Goal: Information Seeking & Learning: Learn about a topic

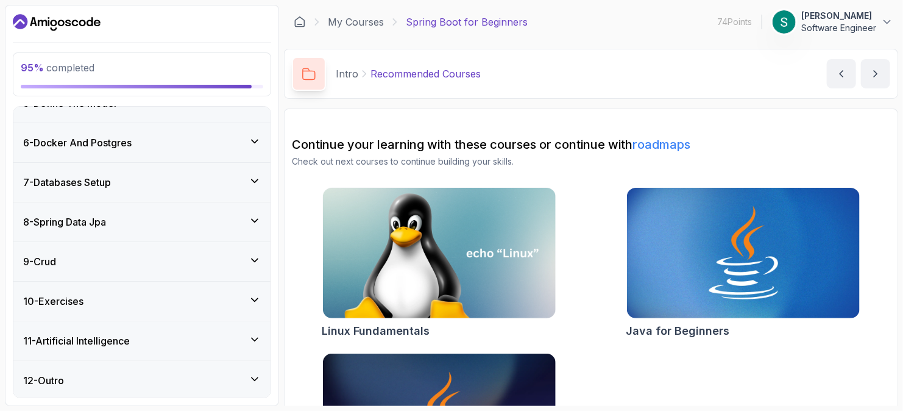
click at [199, 361] on div "12 - Outro" at bounding box center [141, 380] width 257 height 39
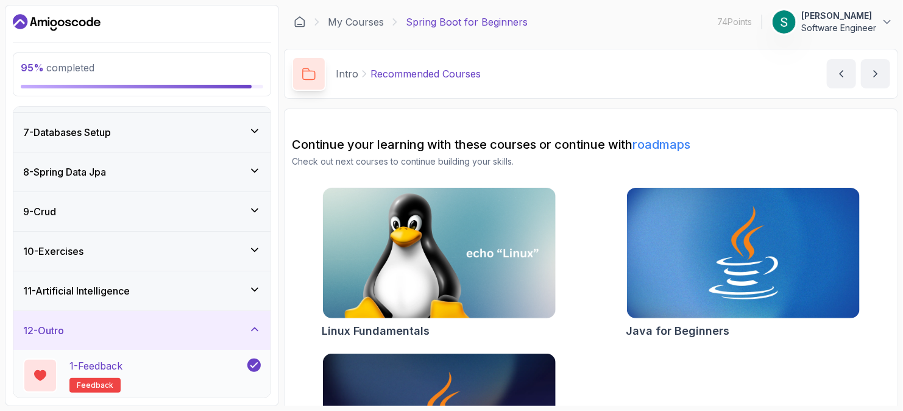
scroll to position [284, 0]
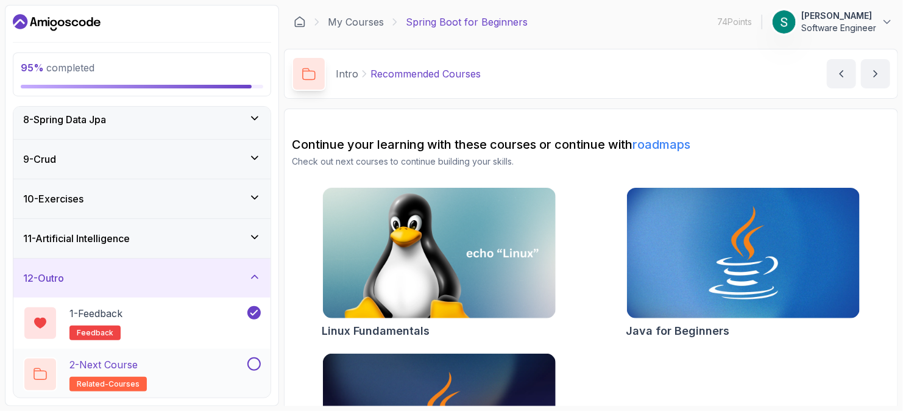
click at [194, 370] on div "2 - Next Course related-courses" at bounding box center [134, 374] width 222 height 34
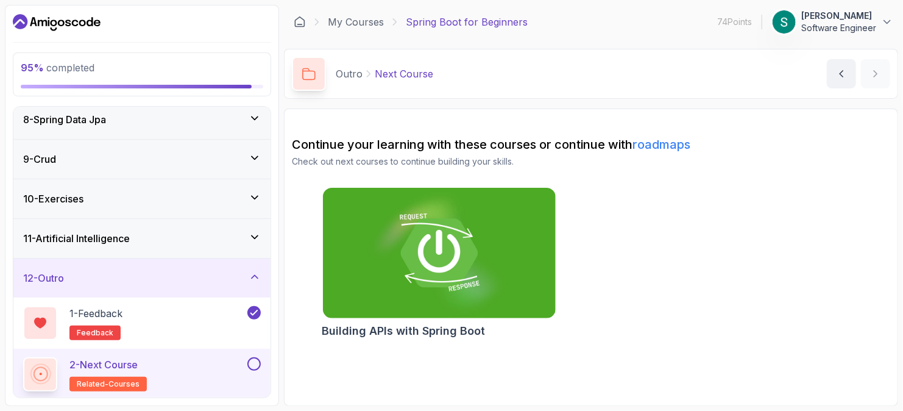
click at [246, 360] on div at bounding box center [253, 363] width 16 height 13
click at [257, 361] on button at bounding box center [253, 363] width 13 height 13
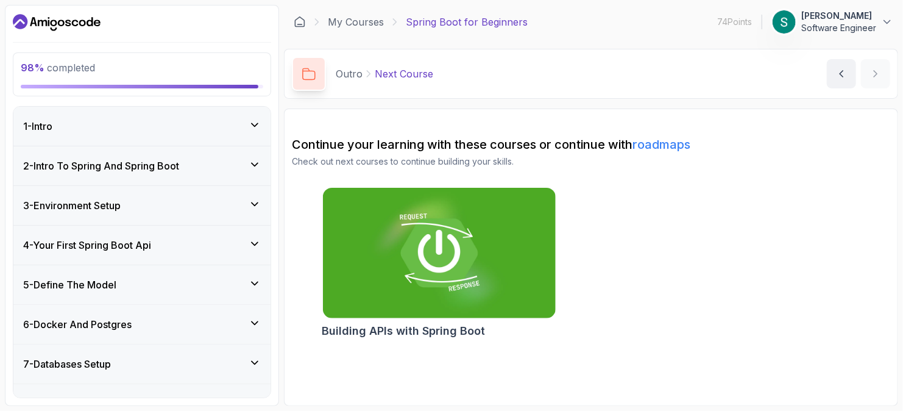
click at [162, 119] on div "1 - Intro" at bounding box center [142, 126] width 238 height 15
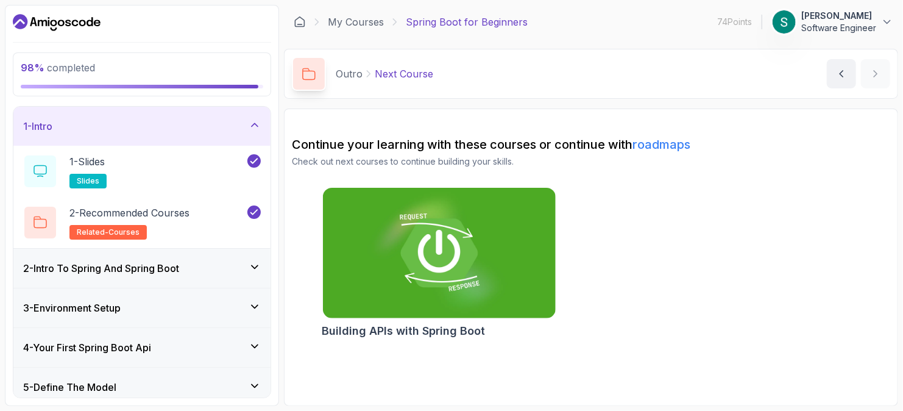
click at [218, 264] on div "2 - Intro To Spring And Spring Boot" at bounding box center [142, 268] width 238 height 15
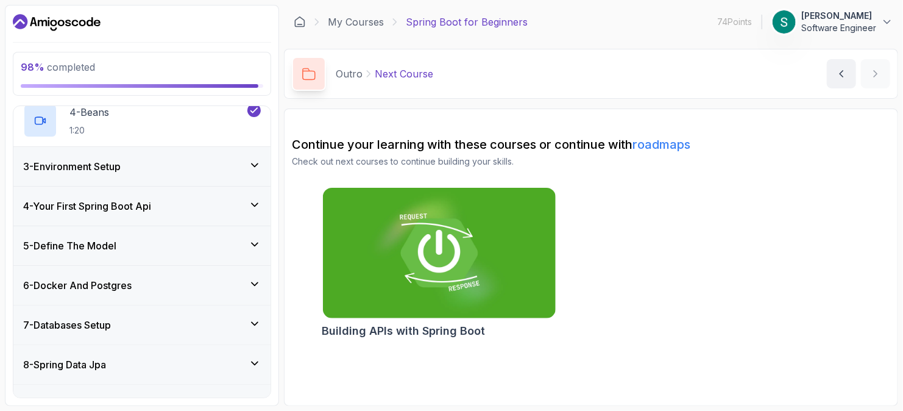
scroll to position [305, 0]
click at [242, 157] on div "3 - Environment Setup" at bounding box center [141, 165] width 257 height 39
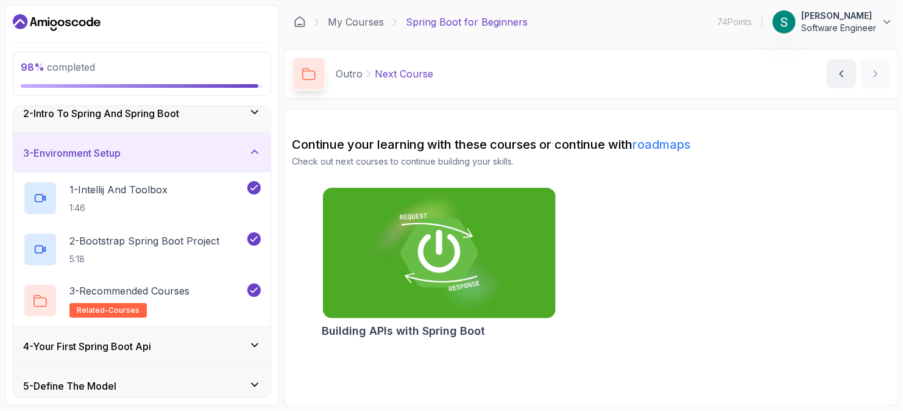
scroll to position [0, 0]
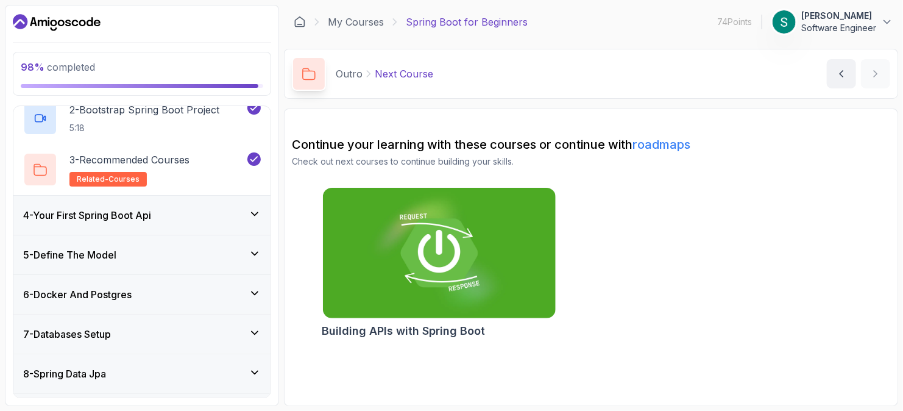
click at [246, 214] on div "4 - Your First Spring Boot Api" at bounding box center [142, 215] width 238 height 15
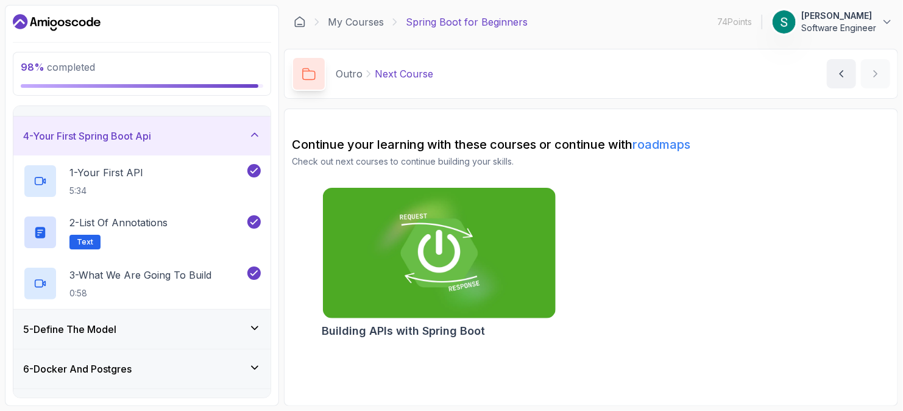
scroll to position [183, 0]
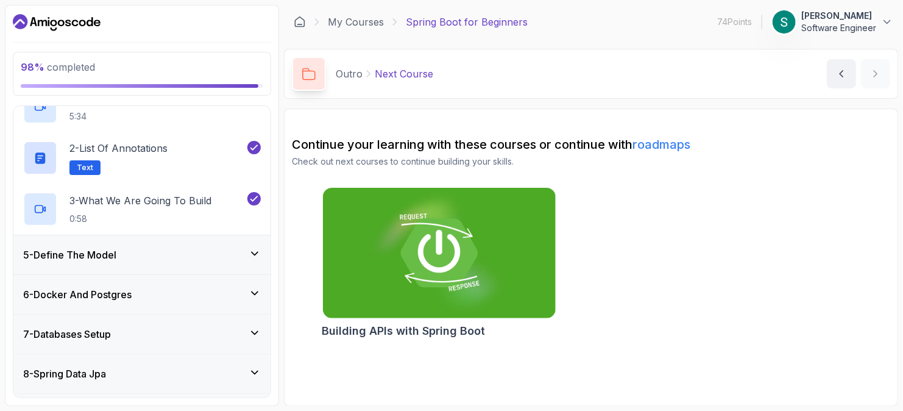
click at [249, 244] on div "5 - Define The Model" at bounding box center [141, 254] width 257 height 39
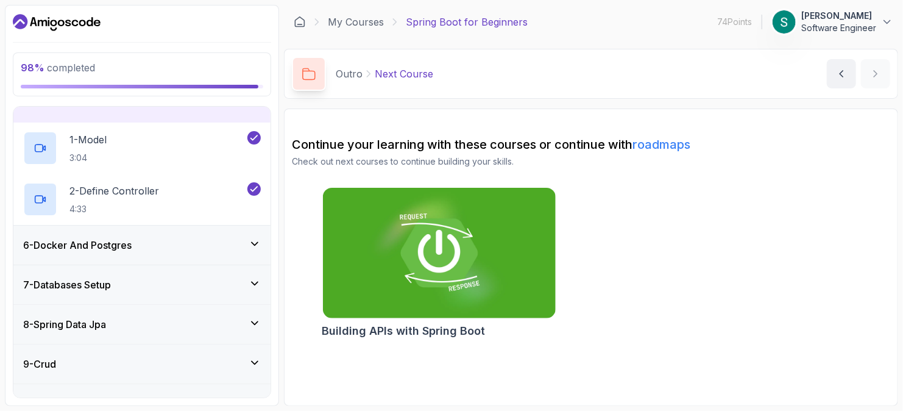
scroll to position [243, 0]
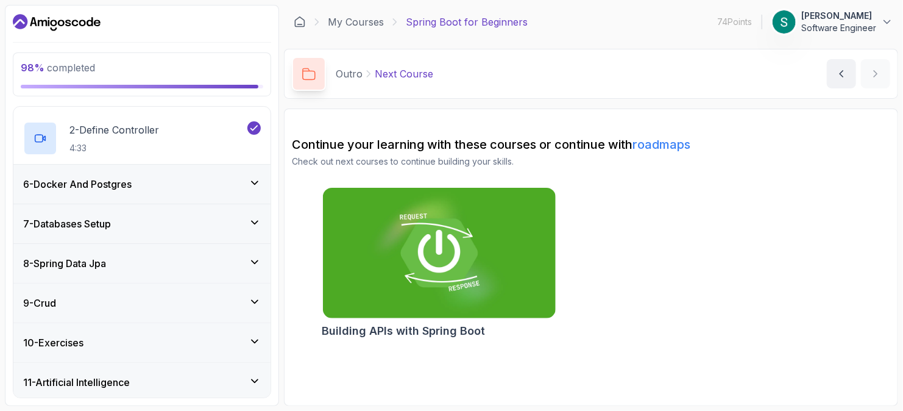
click at [236, 182] on div "6 - Docker And Postgres" at bounding box center [142, 184] width 238 height 15
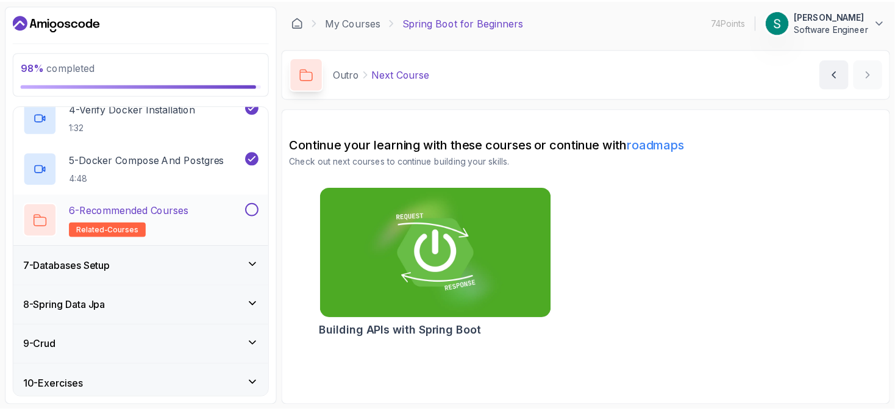
scroll to position [425, 0]
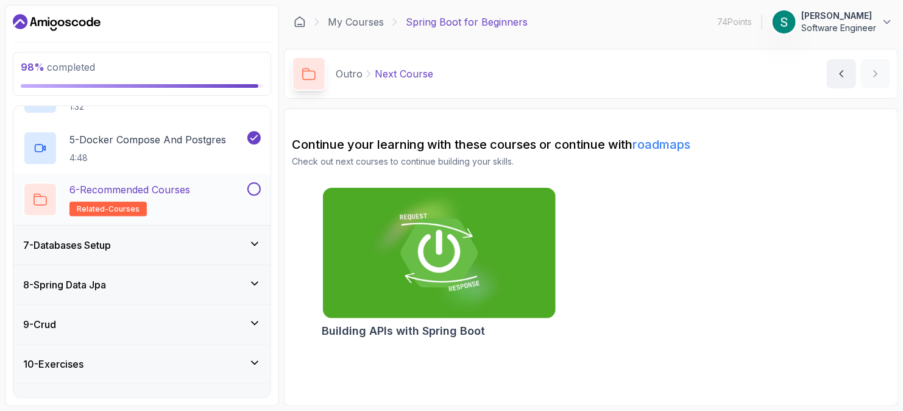
click at [258, 194] on div at bounding box center [253, 188] width 16 height 13
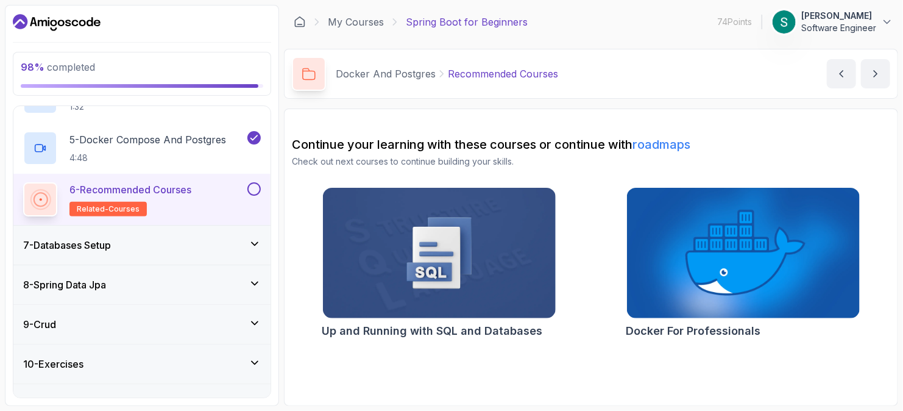
click at [255, 182] on button at bounding box center [253, 188] width 13 height 13
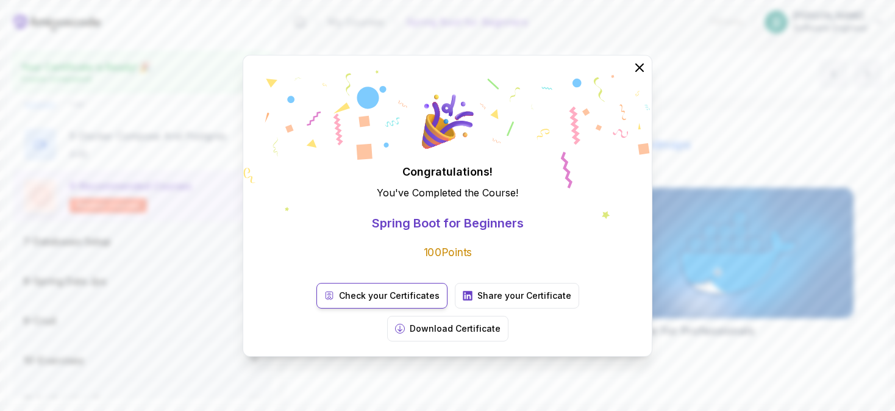
click at [339, 302] on p "Check your Certificates" at bounding box center [389, 295] width 101 height 12
click at [643, 75] on icon at bounding box center [639, 67] width 16 height 16
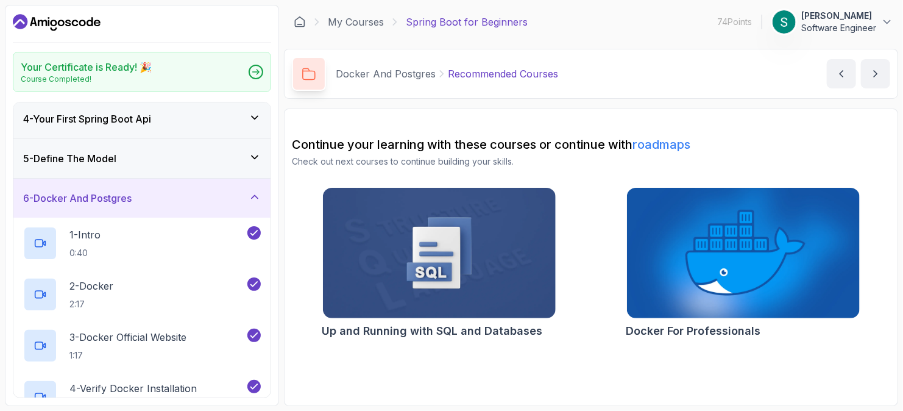
scroll to position [121, 0]
click at [66, 18] on icon "Dashboard" at bounding box center [57, 23] width 88 height 20
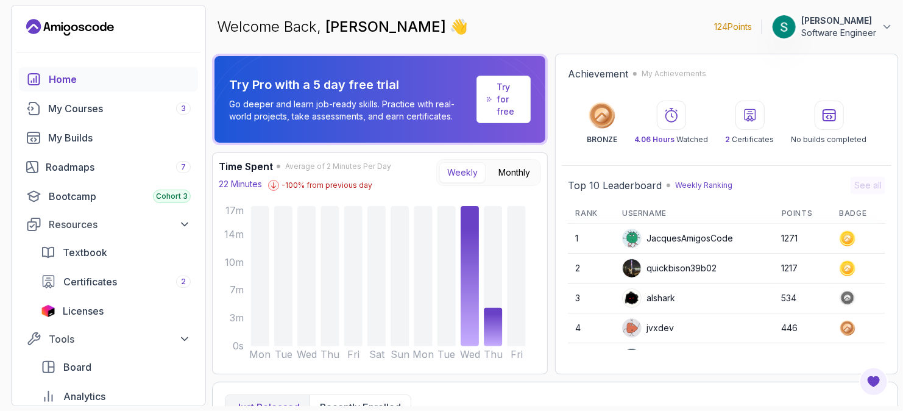
click at [512, 160] on div "Weekly Monthly" at bounding box center [488, 172] width 105 height 27
click at [511, 166] on button "Monthly" at bounding box center [515, 172] width 48 height 21
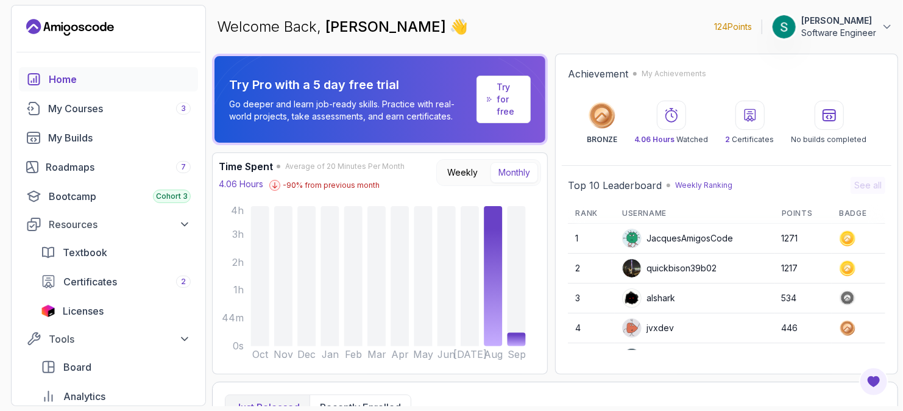
click at [828, 118] on icon at bounding box center [829, 115] width 12 height 11
click at [146, 105] on div "My Courses 3" at bounding box center [119, 108] width 143 height 15
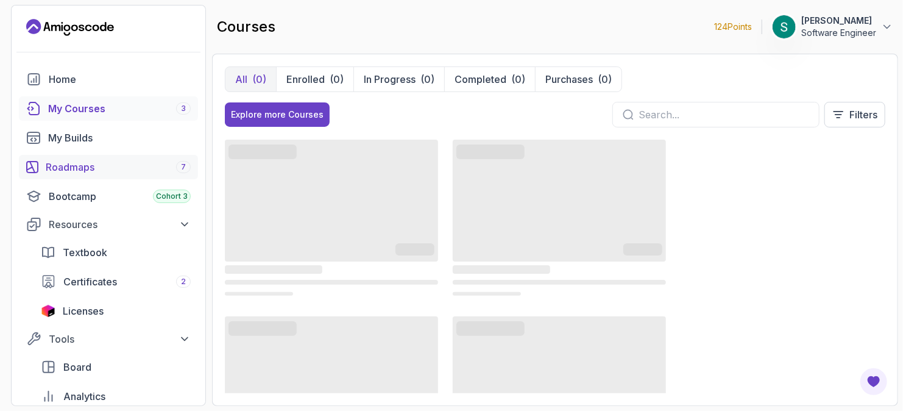
click at [133, 174] on div "Roadmaps 7" at bounding box center [118, 167] width 145 height 15
